Goal: Information Seeking & Learning: Check status

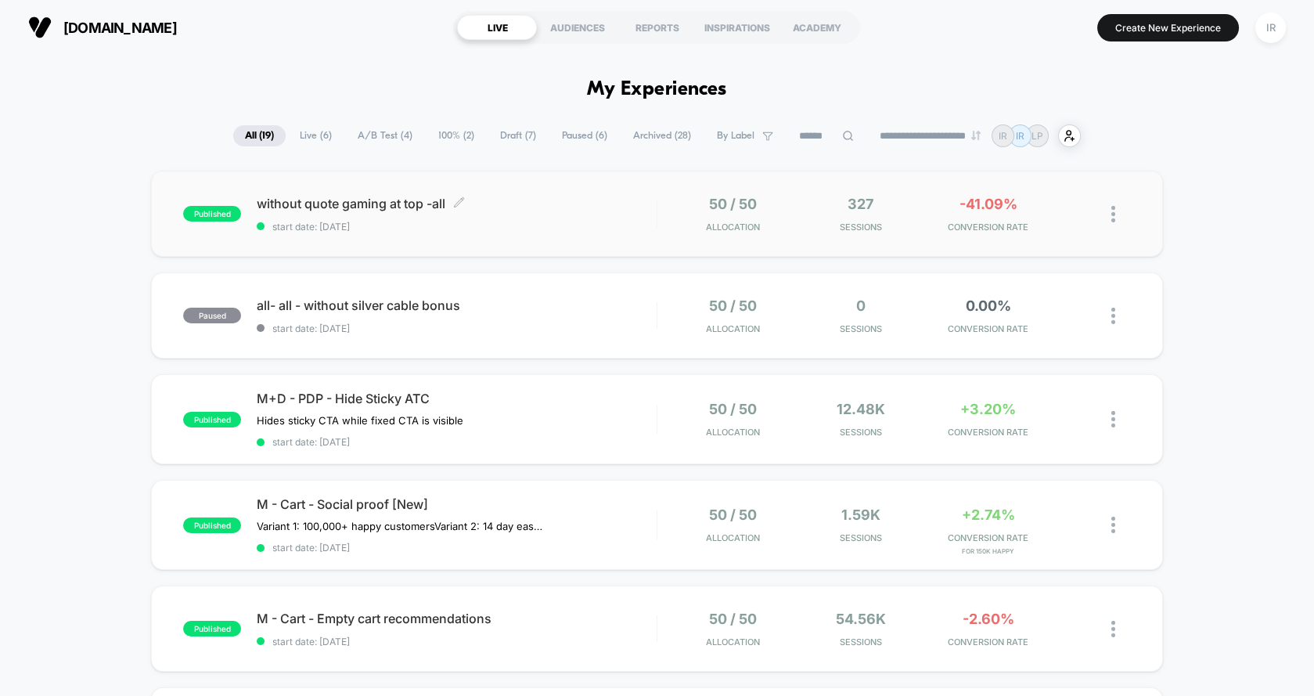
click at [564, 216] on div "without quote gaming at top -all Click to edit experience details Click to edit…" at bounding box center [457, 214] width 400 height 37
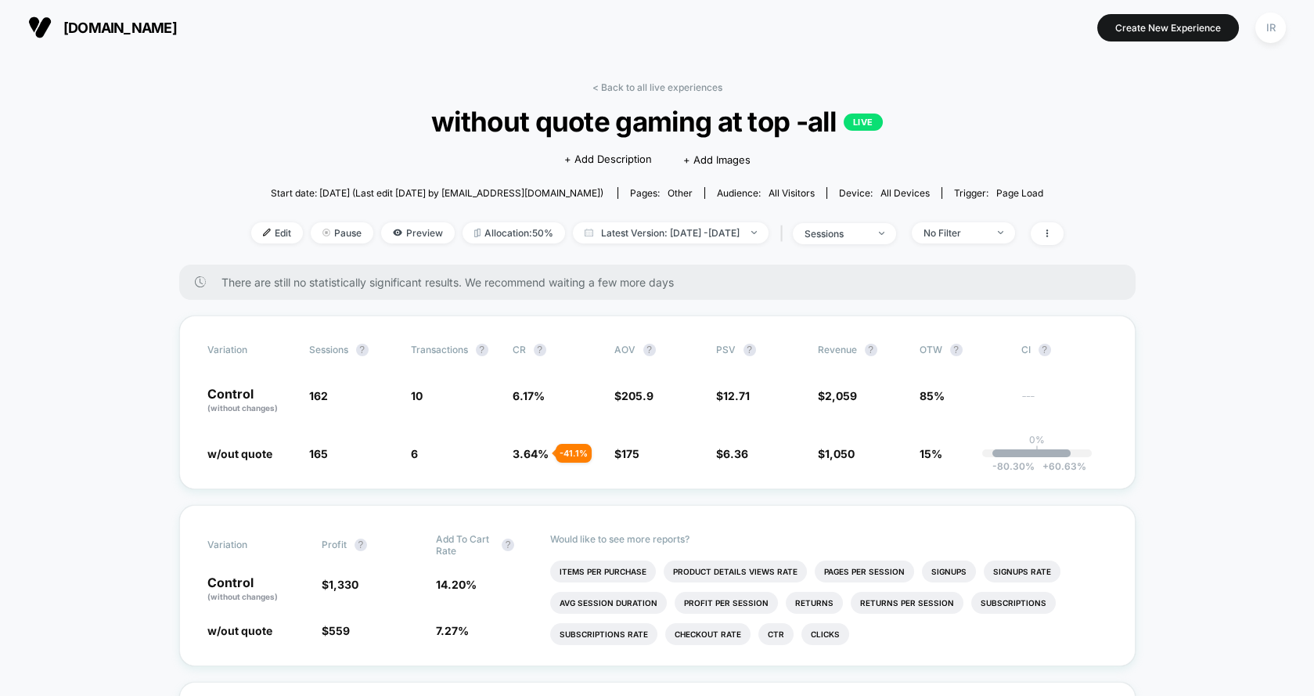
click at [642, 82] on link "< Back to all live experiences" at bounding box center [658, 87] width 130 height 12
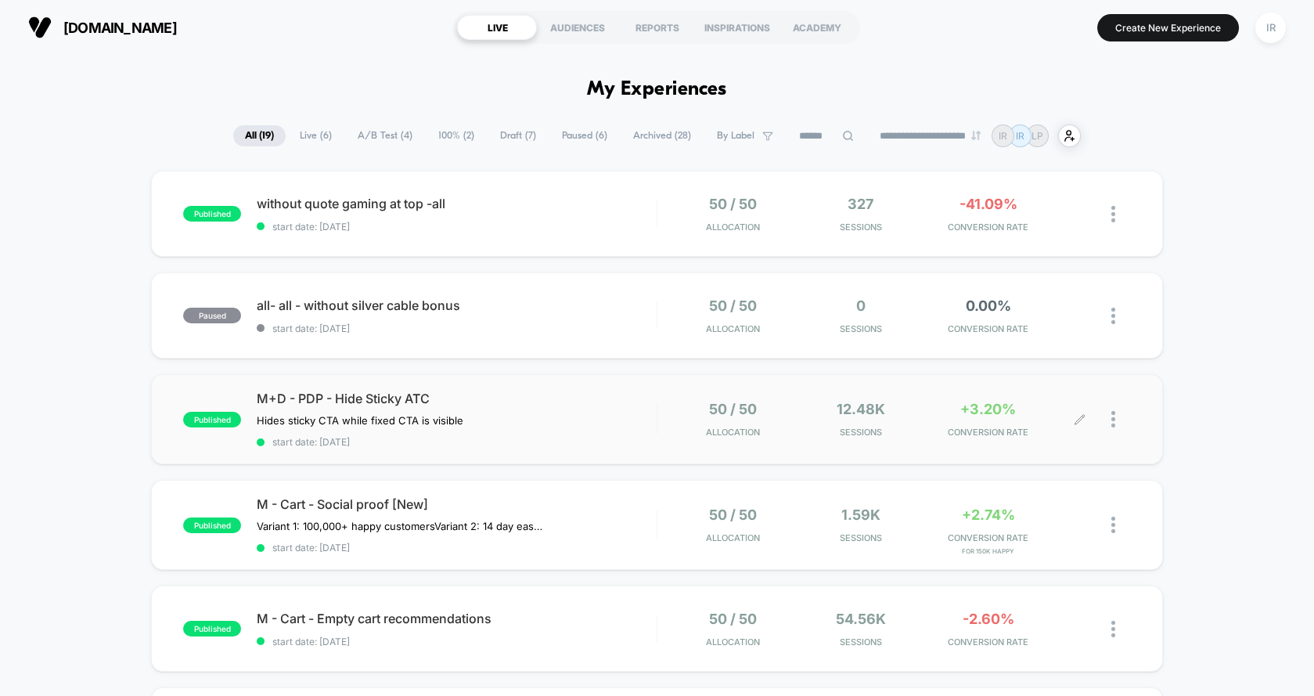
click at [667, 428] on div "50 / 50 Allocation 12.48k Sessions +3.20% CONVERSION RATE" at bounding box center [895, 419] width 474 height 37
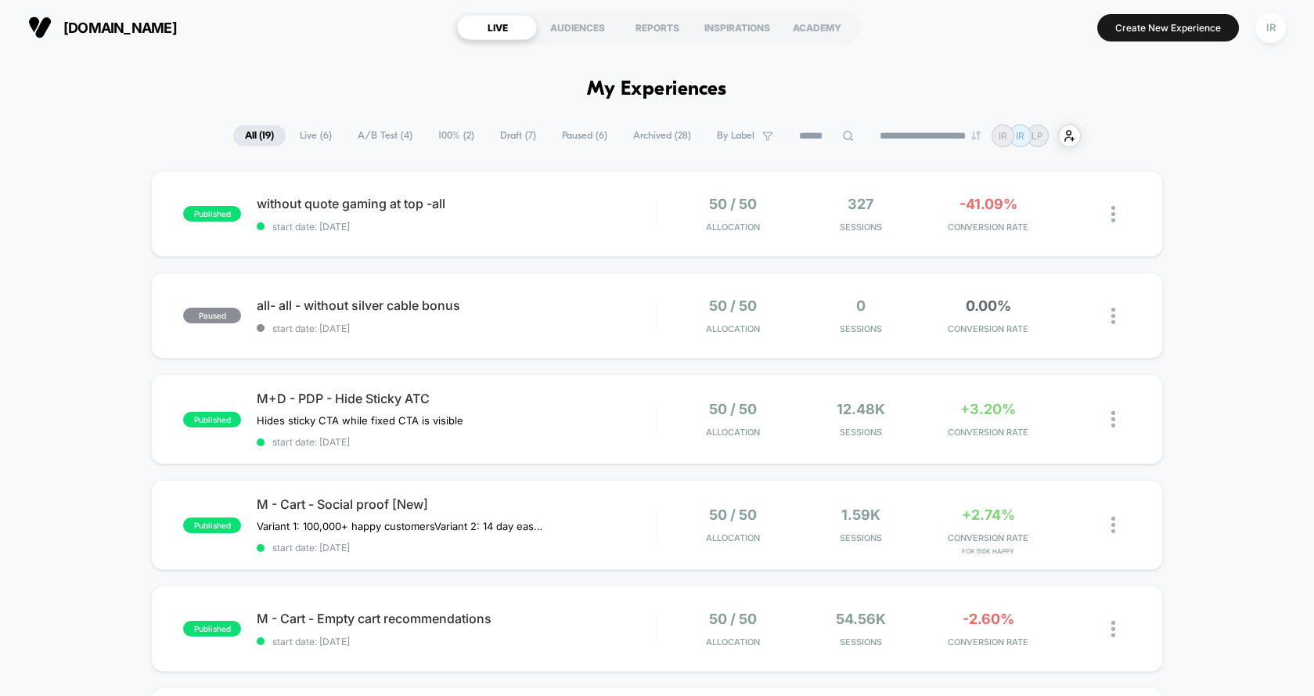
click at [313, 139] on span "Live ( 6 )" at bounding box center [316, 135] width 56 height 21
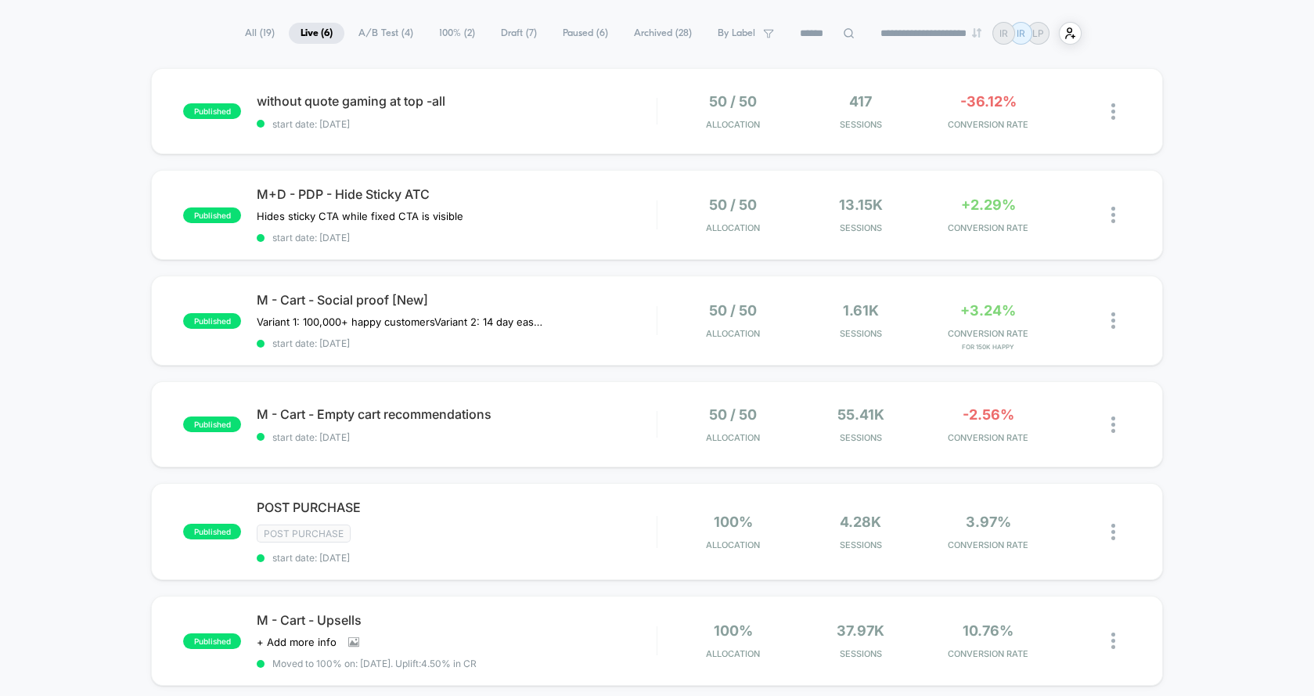
scroll to position [102, 0]
